Goal: Find specific page/section: Find specific page/section

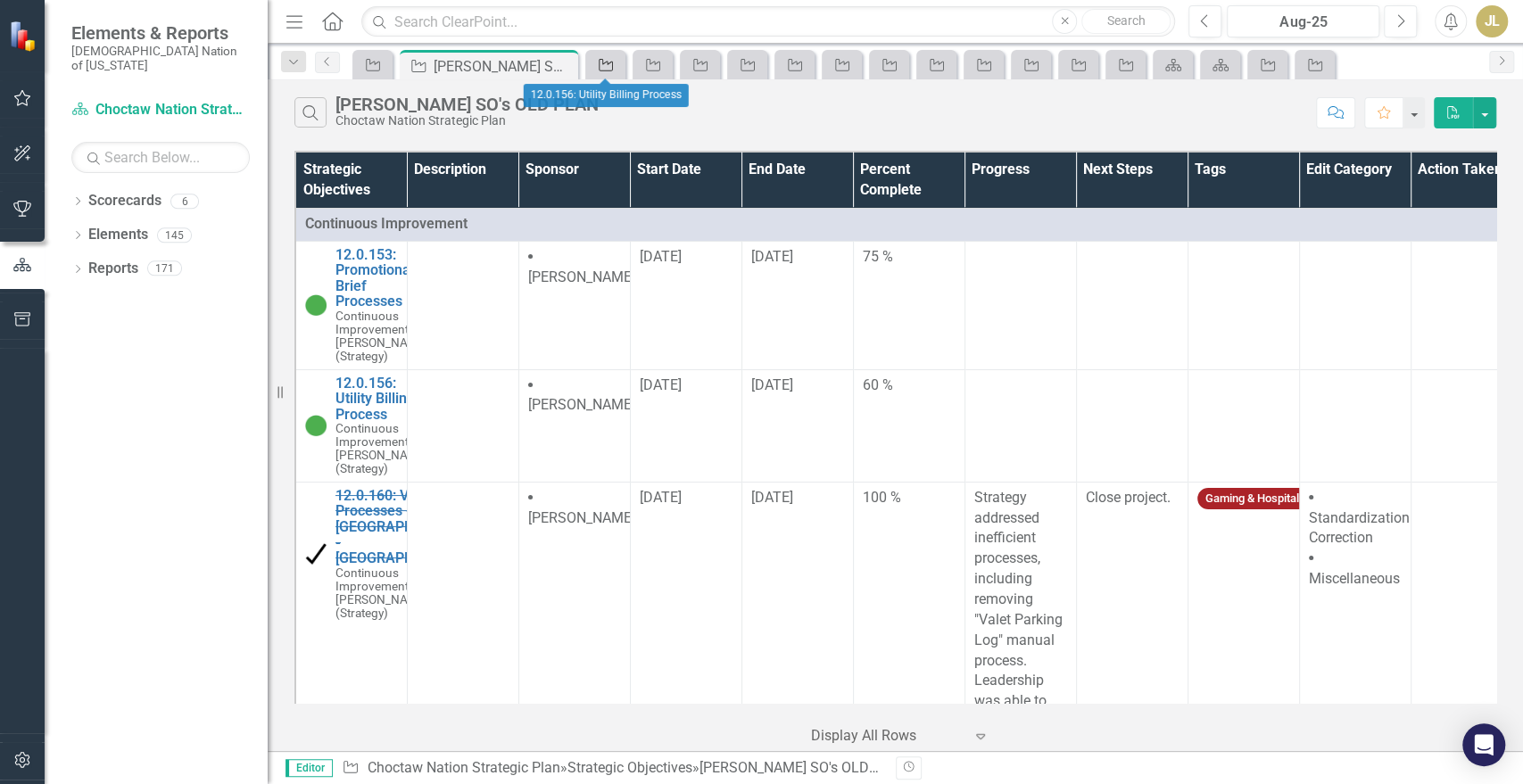
click at [614, 71] on div "Strategic Objective" at bounding box center [602, 65] width 25 height 22
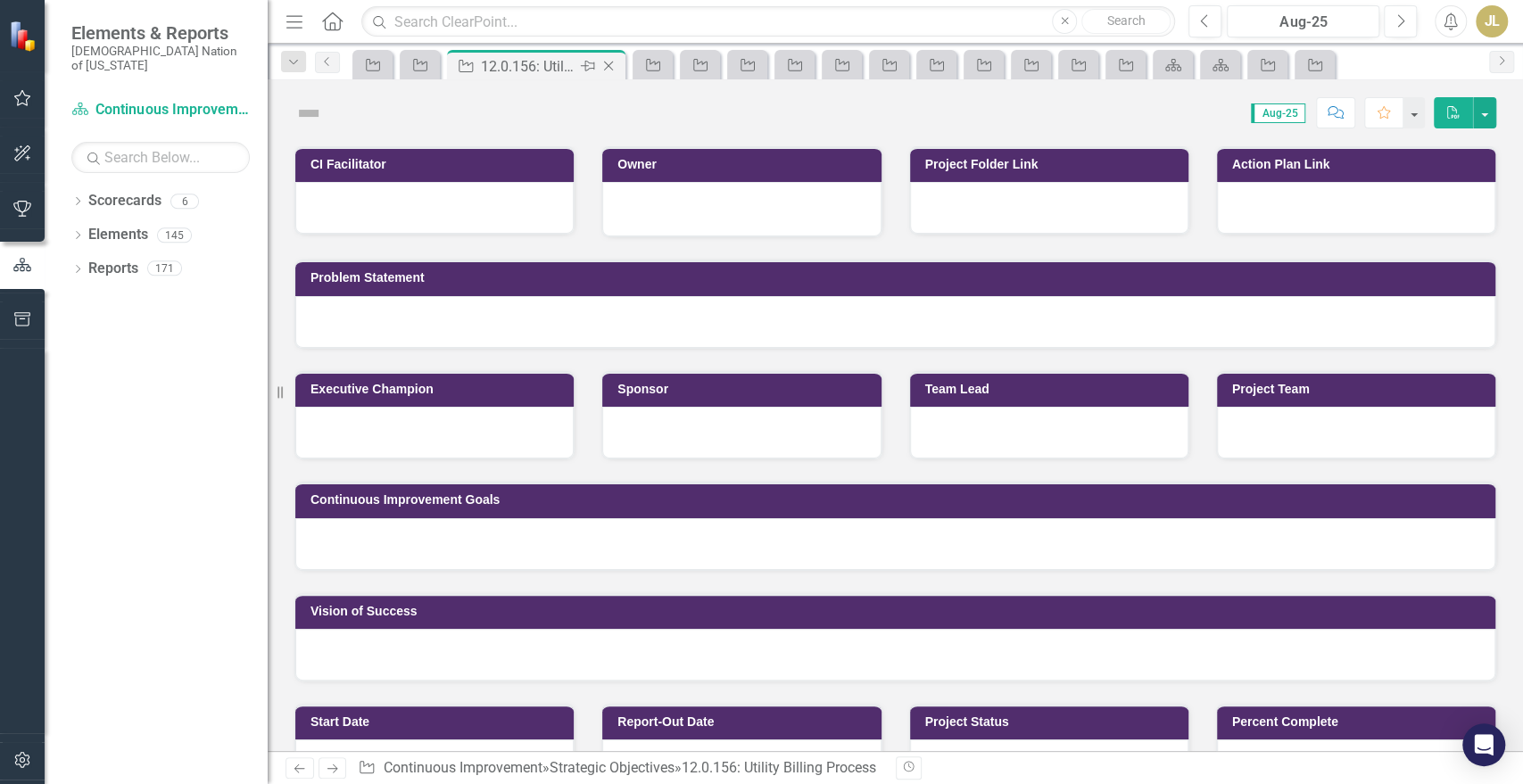
click at [614, 71] on icon "Close" at bounding box center [609, 67] width 18 height 15
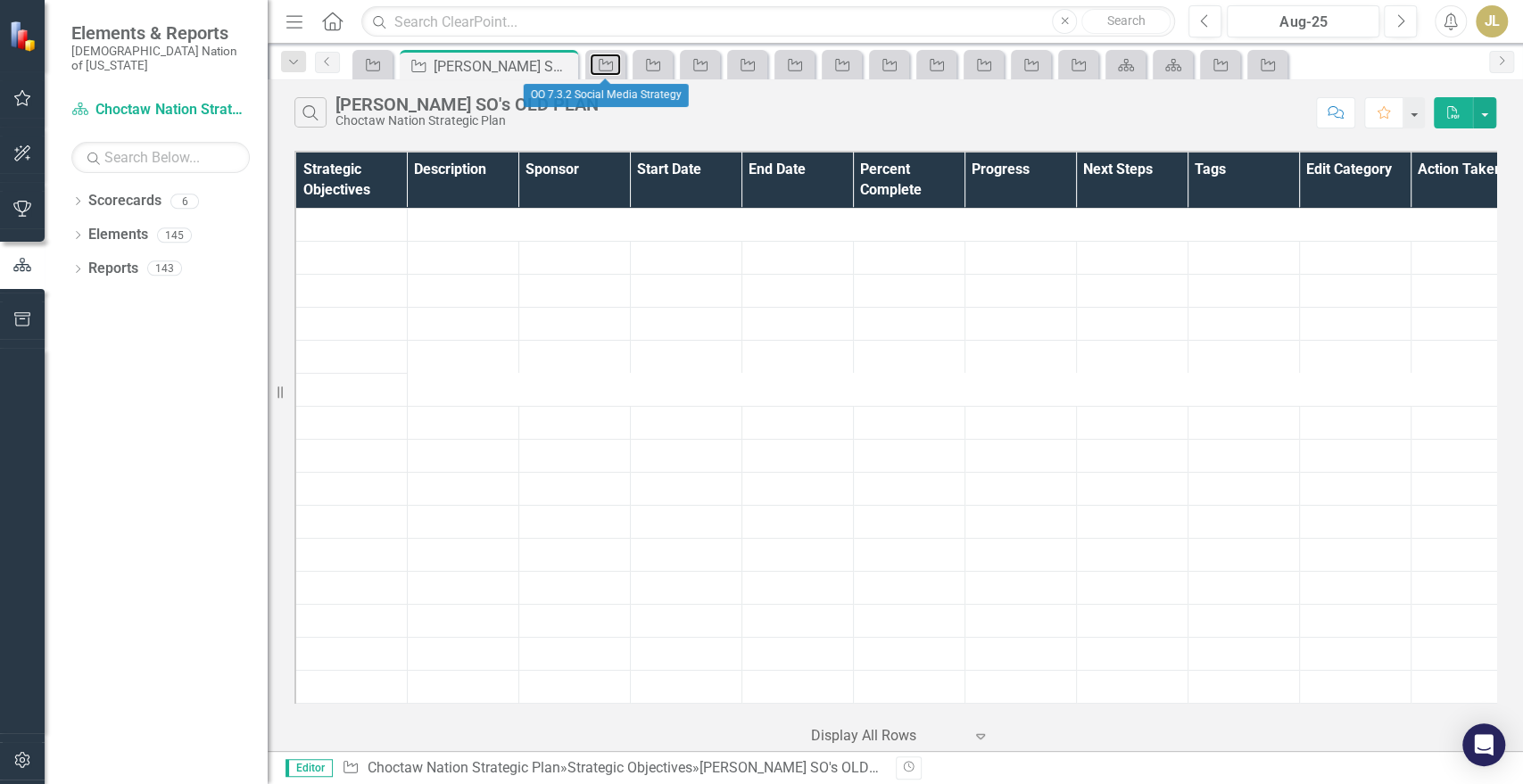
click at [614, 71] on div "Strategic Objective" at bounding box center [602, 65] width 25 height 22
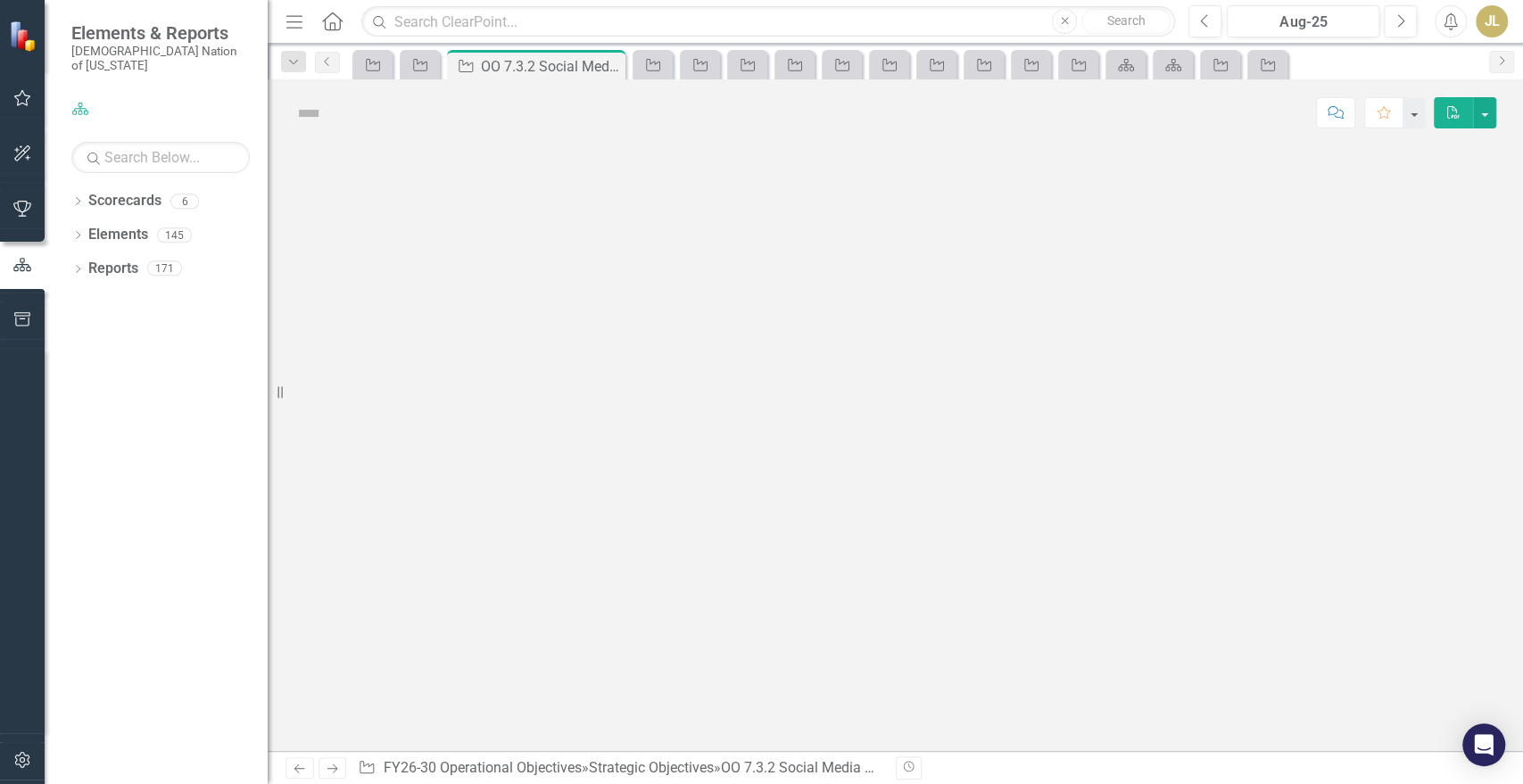
click at [0, 0] on icon "Close" at bounding box center [0, 0] width 0 height 0
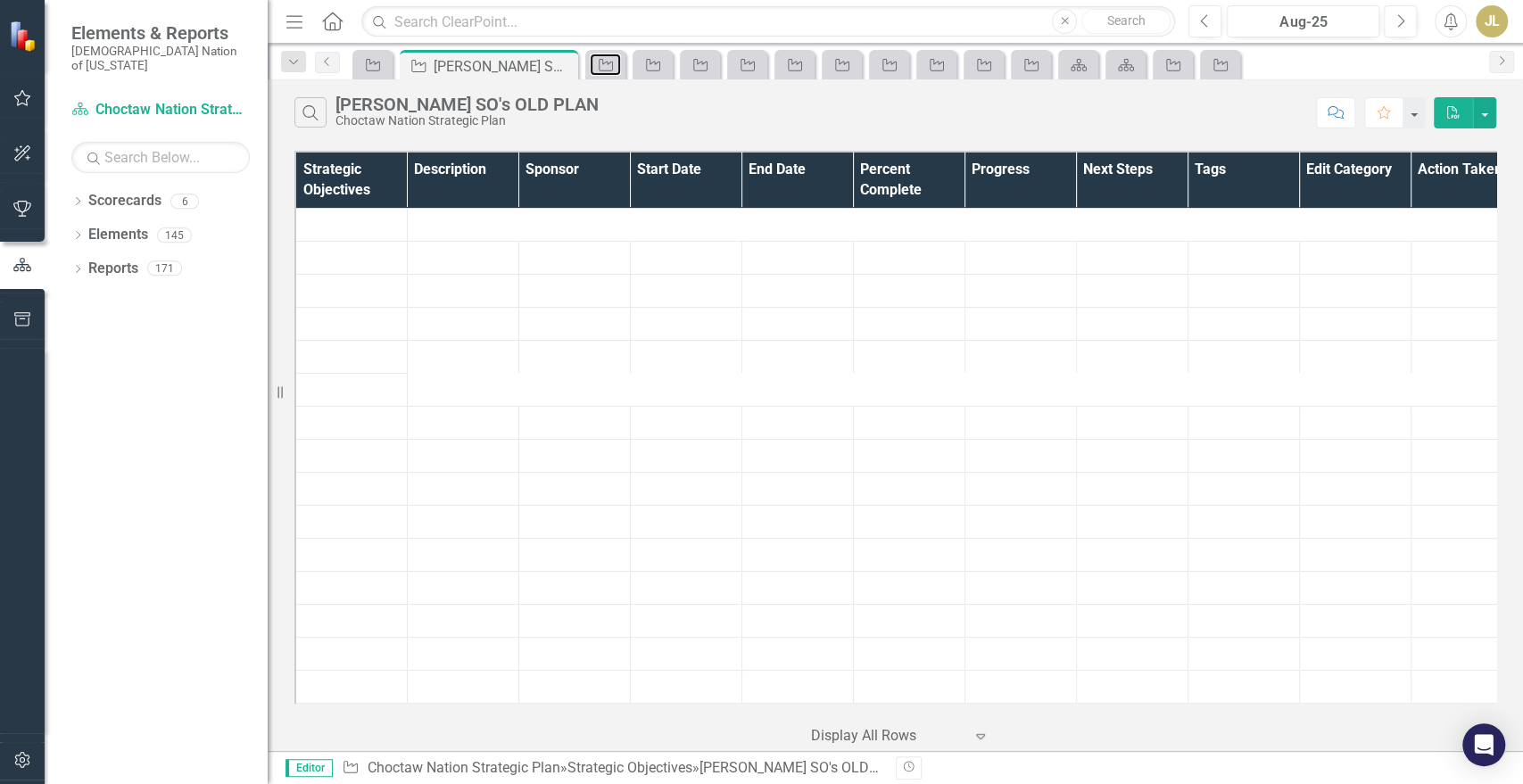
click at [614, 71] on div "Strategic Objective" at bounding box center [602, 65] width 25 height 22
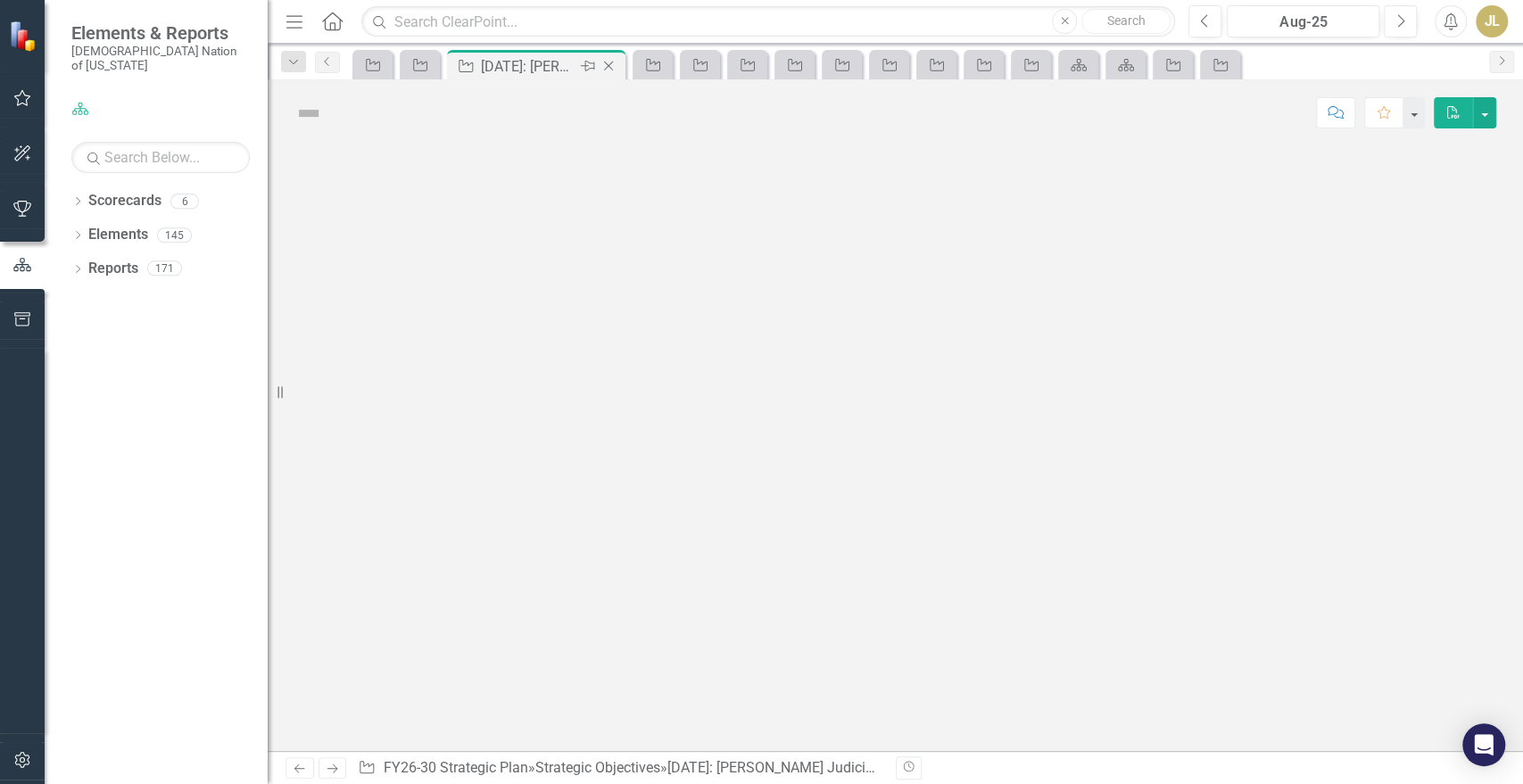
click at [614, 71] on icon "Close" at bounding box center [609, 67] width 18 height 15
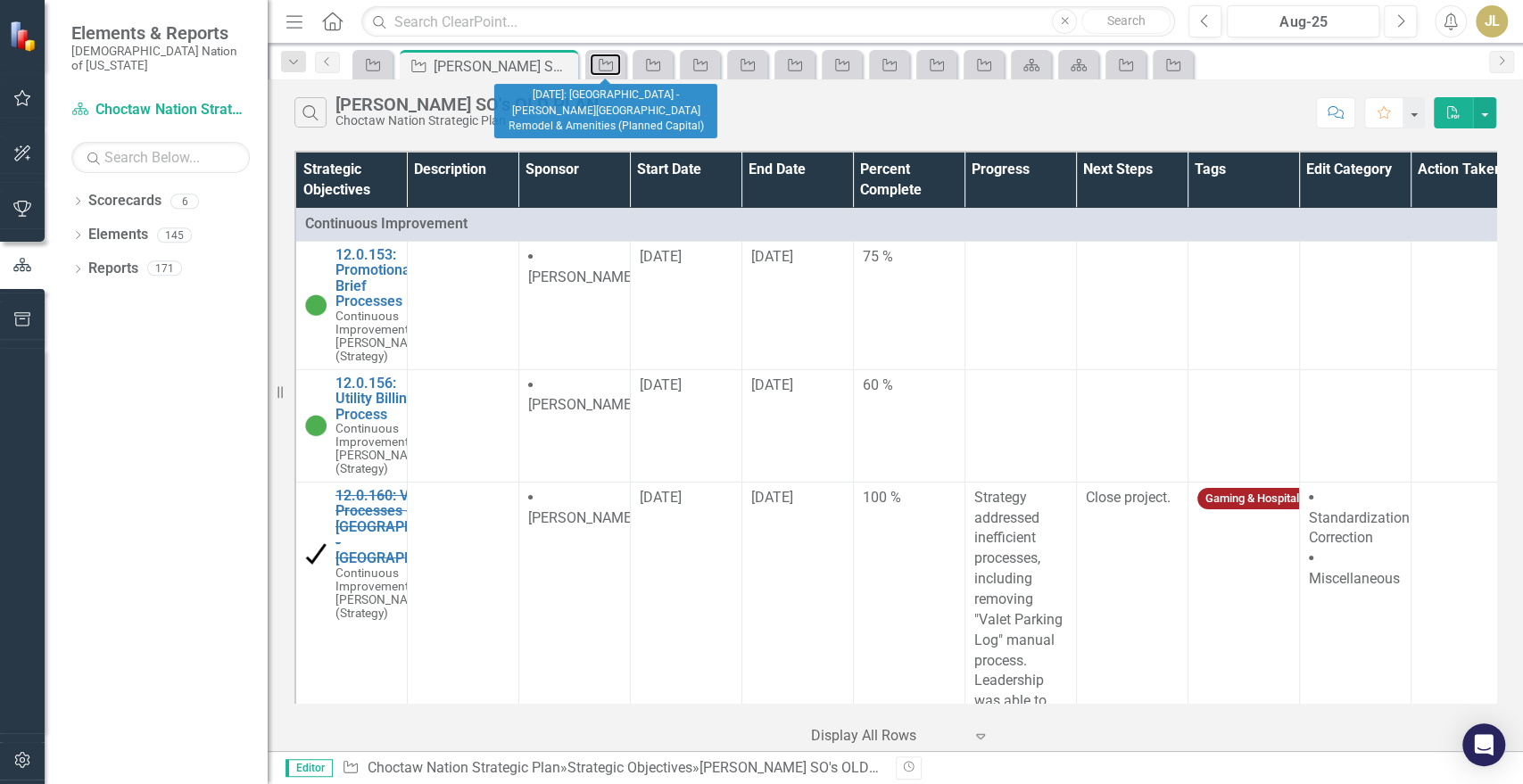
click at [614, 71] on div "Strategic Objective" at bounding box center [602, 65] width 25 height 22
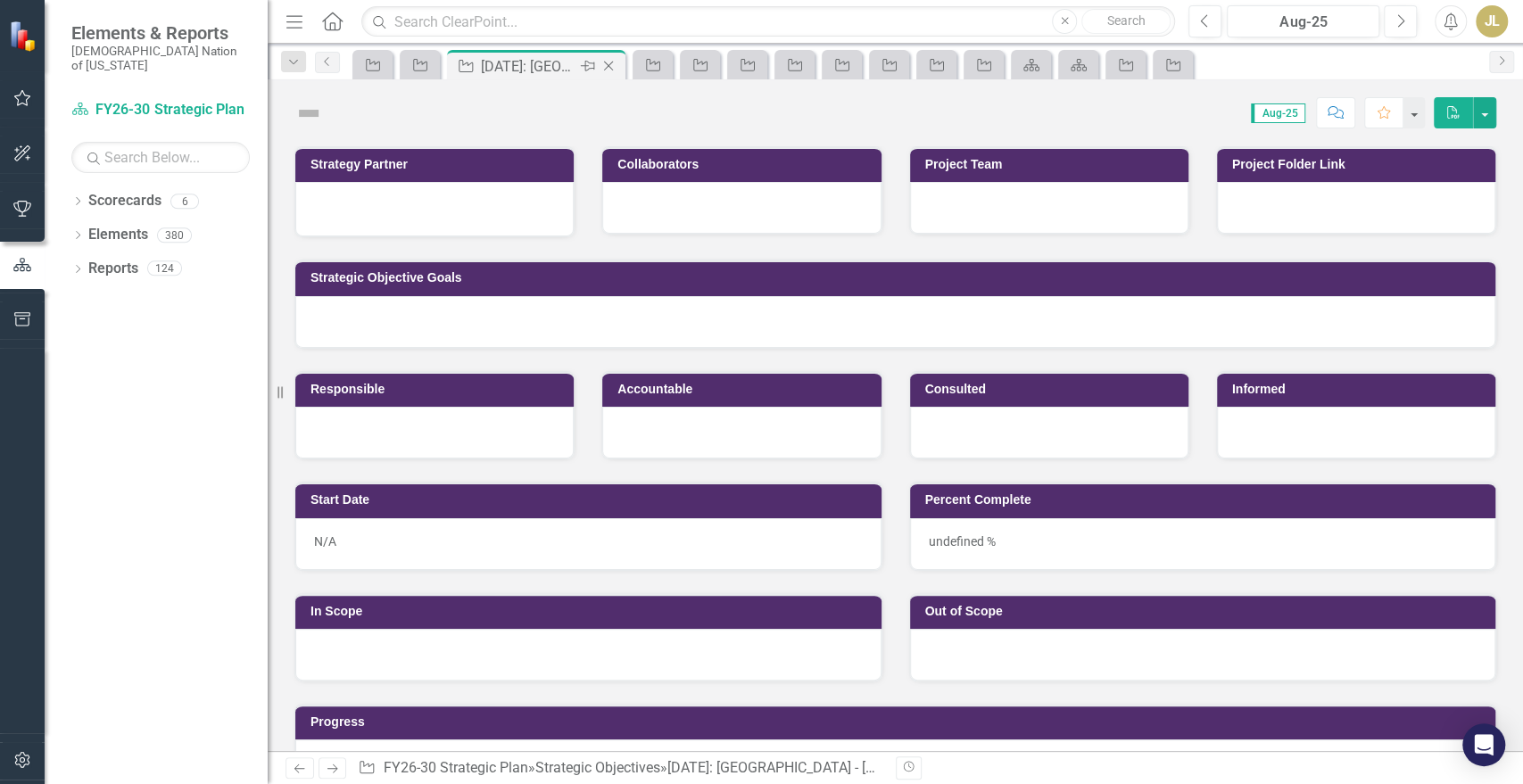
click at [614, 71] on icon "Close" at bounding box center [609, 67] width 18 height 15
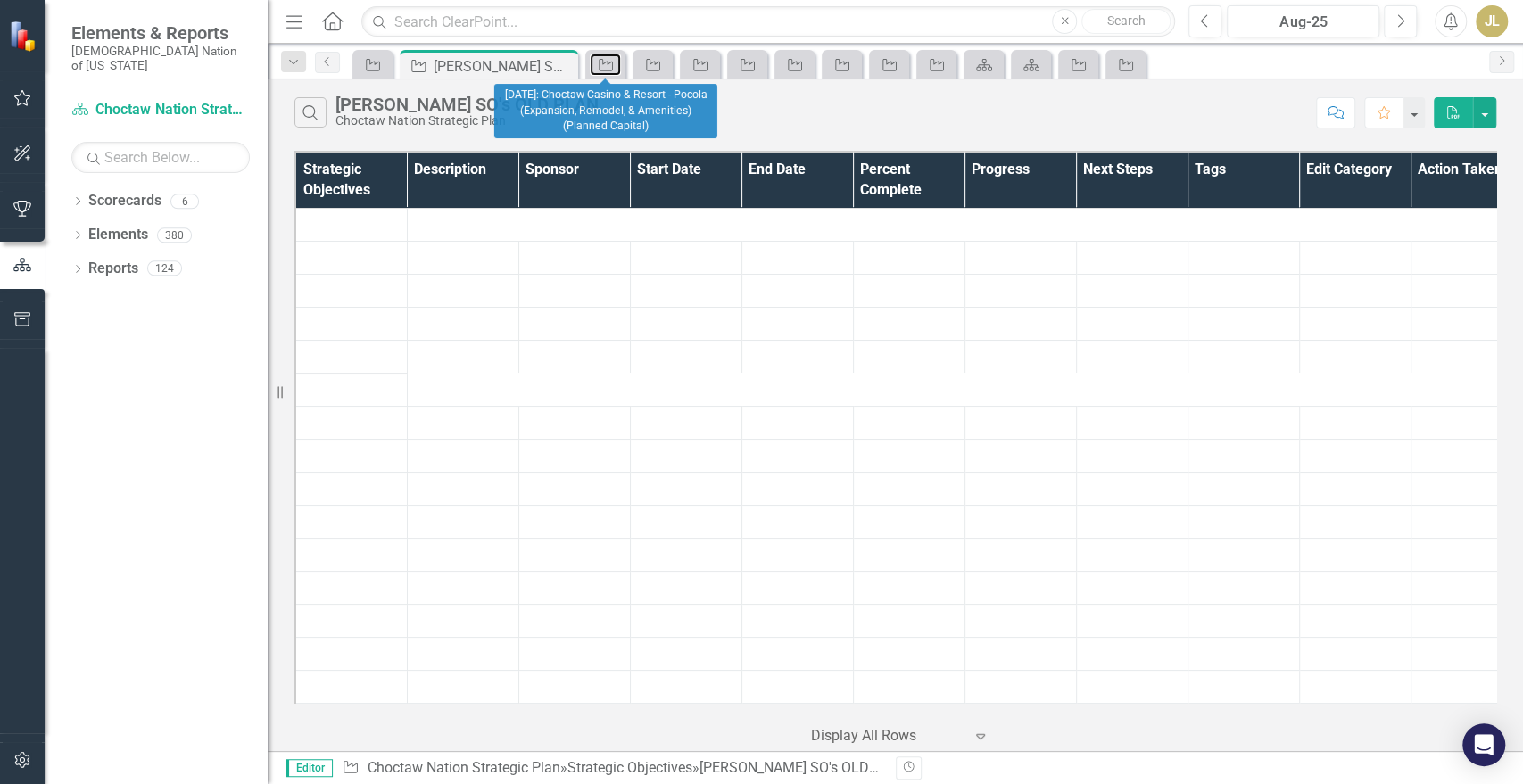
click at [614, 71] on div "Strategic Objective" at bounding box center [602, 65] width 25 height 22
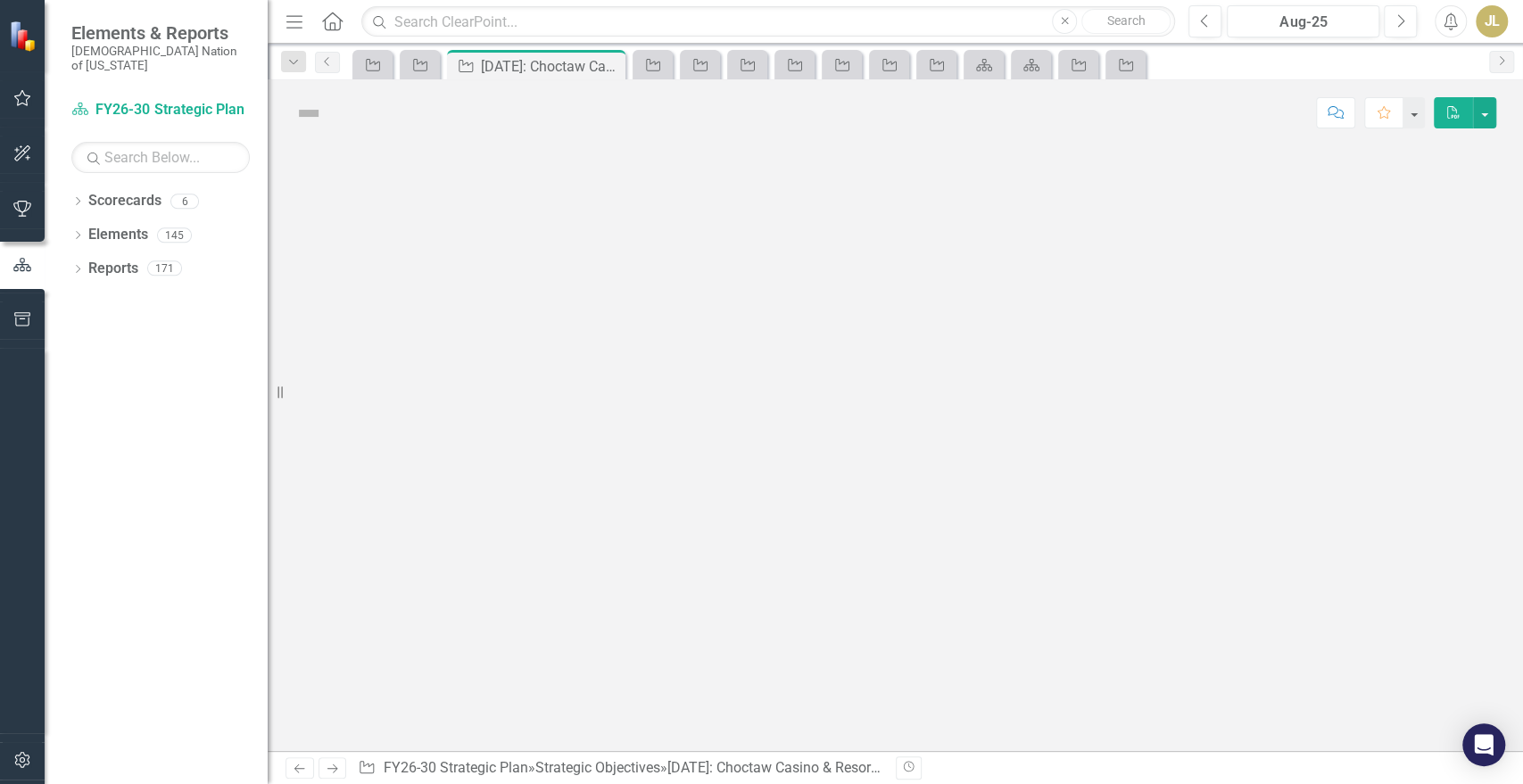
click at [0, 0] on icon "Close" at bounding box center [0, 0] width 0 height 0
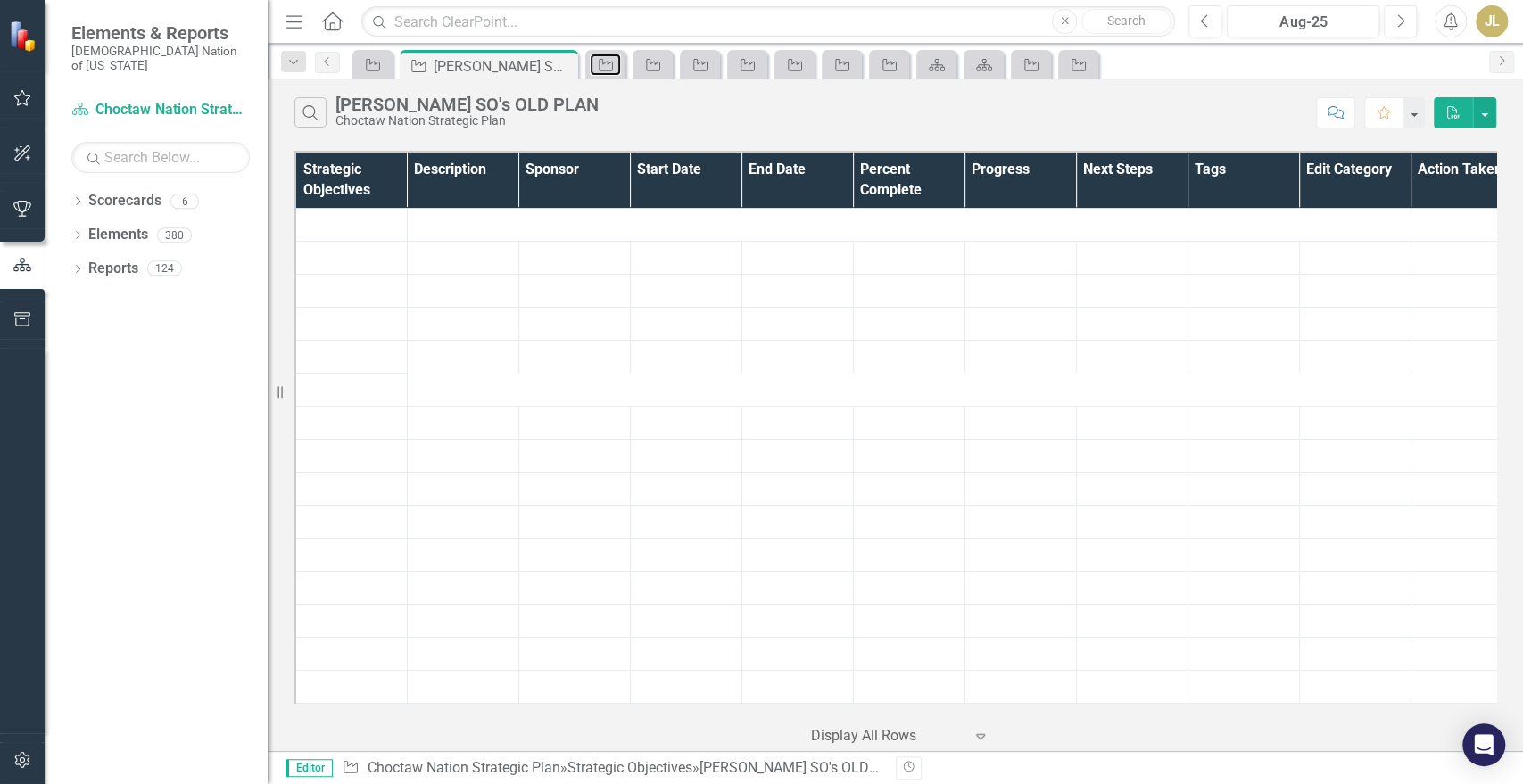
click at [614, 71] on div "Strategic Objective" at bounding box center [602, 65] width 25 height 22
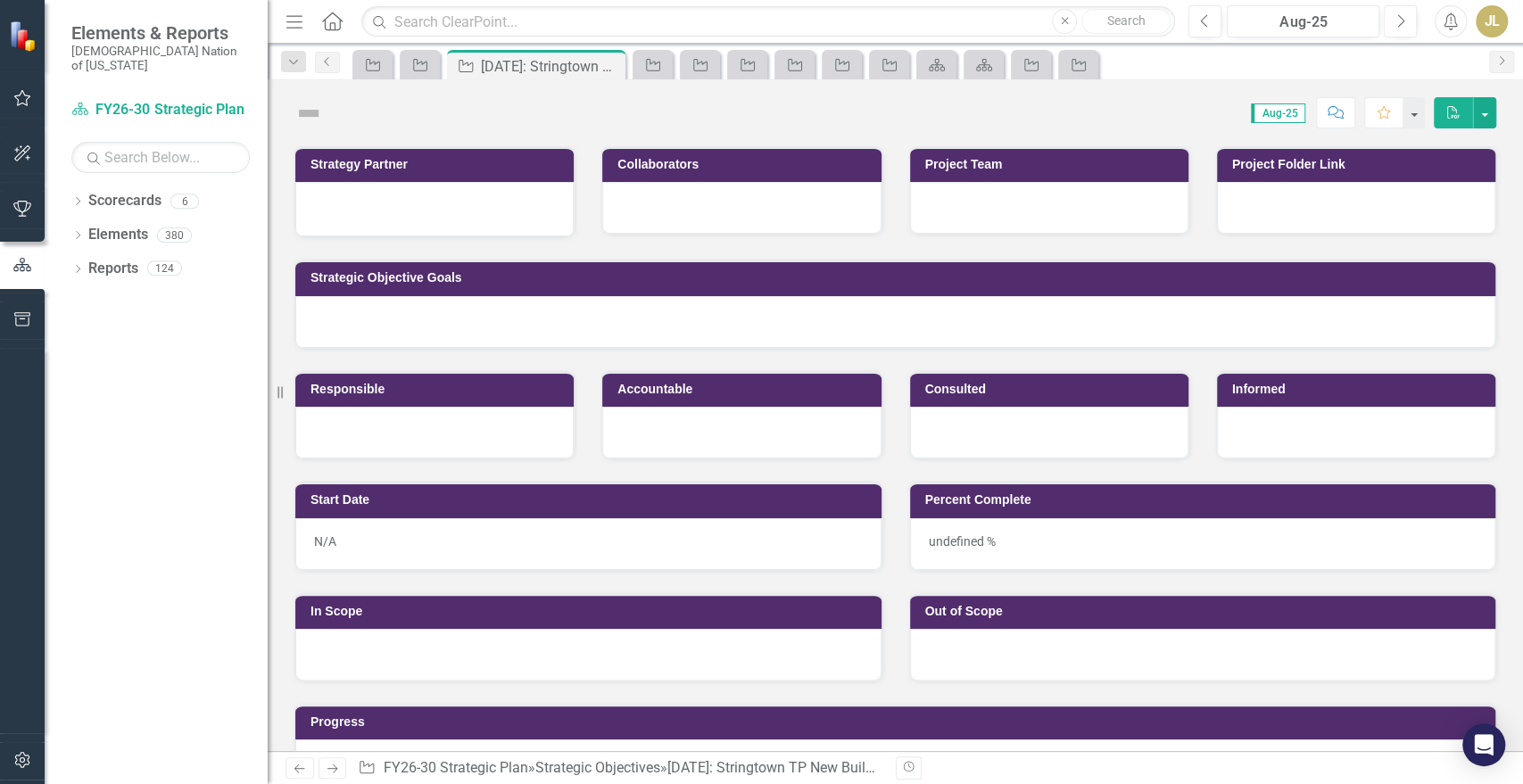
click at [0, 0] on icon "Close" at bounding box center [0, 0] width 0 height 0
